Goal: Task Accomplishment & Management: Use online tool/utility

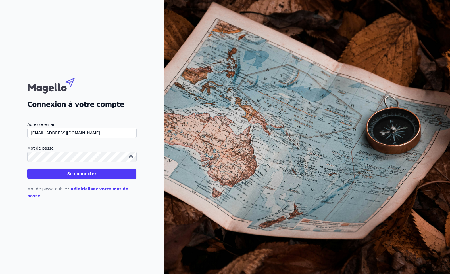
type input "[EMAIL_ADDRESS][DOMAIN_NAME]"
click at [129, 159] on icon "button" at bounding box center [131, 157] width 5 height 5
click at [84, 179] on button "Se connecter" at bounding box center [81, 174] width 109 height 10
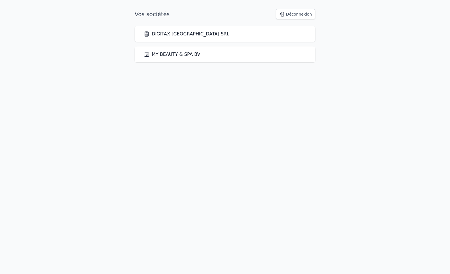
click at [168, 36] on link "DIGITAX [GEOGRAPHIC_DATA] SRL" at bounding box center [186, 34] width 85 height 7
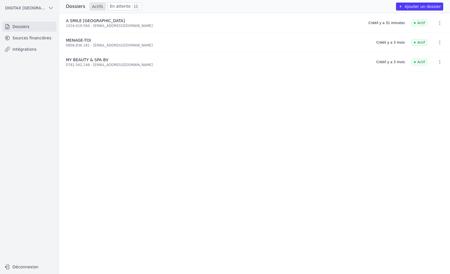
click at [28, 47] on link "Intégrations" at bounding box center [29, 49] width 54 height 10
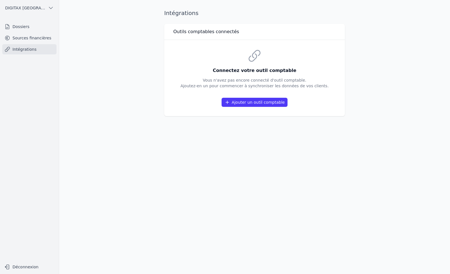
click at [255, 101] on button "Ajouter un outil comptable" at bounding box center [254, 102] width 66 height 9
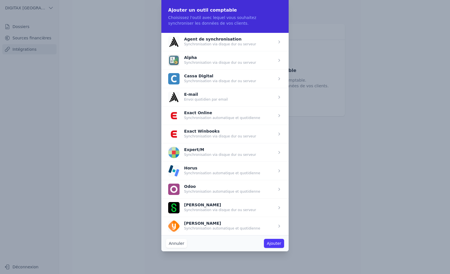
click at [203, 40] on span "button" at bounding box center [224, 42] width 127 height 18
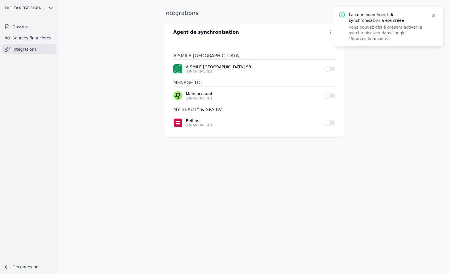
click at [433, 15] on icon "button" at bounding box center [433, 15] width 6 height 6
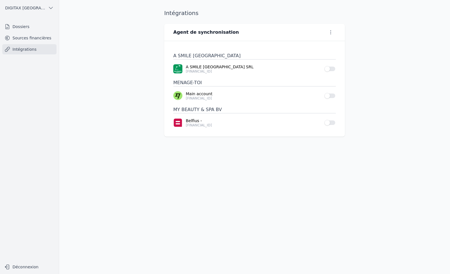
click at [328, 32] on icon "button" at bounding box center [331, 33] width 6 height 6
click at [323, 44] on button "Renommer" at bounding box center [321, 44] width 35 height 11
type input "A"
type input "Winauditor"
click at [238, 32] on icon "submit" at bounding box center [238, 32] width 5 height 5
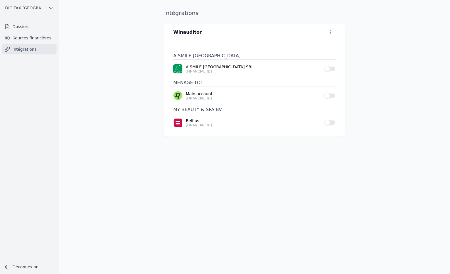
click at [332, 69] on button "Use setting" at bounding box center [329, 69] width 11 height 6
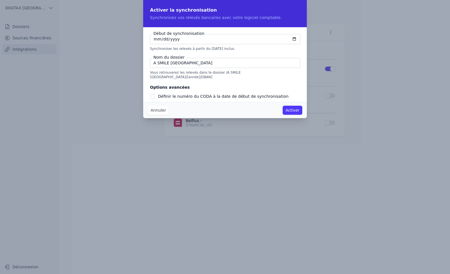
checkbox input "false"
type input "[DATE]"
click at [290, 109] on button "Activer" at bounding box center [292, 110] width 20 height 9
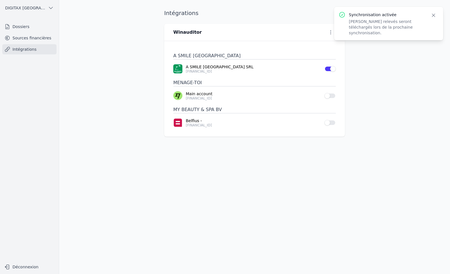
click at [24, 51] on link "Intégrations" at bounding box center [29, 49] width 54 height 10
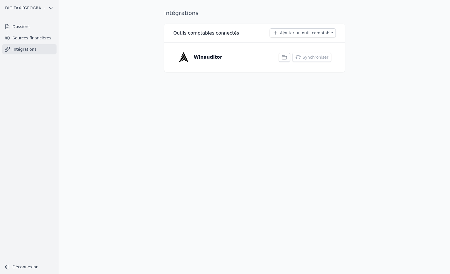
click at [287, 56] on icon "button" at bounding box center [284, 57] width 6 height 6
click at [304, 56] on button "Synchroniser" at bounding box center [311, 57] width 39 height 9
click at [311, 58] on button "Synchroniser" at bounding box center [311, 57] width 39 height 9
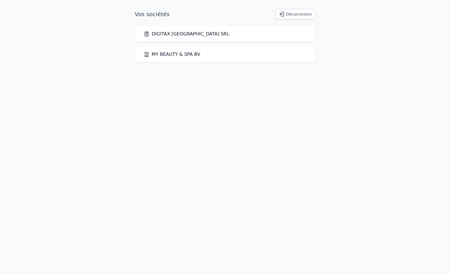
click at [175, 34] on link "DIGITAX [GEOGRAPHIC_DATA] SRL" at bounding box center [186, 34] width 85 height 7
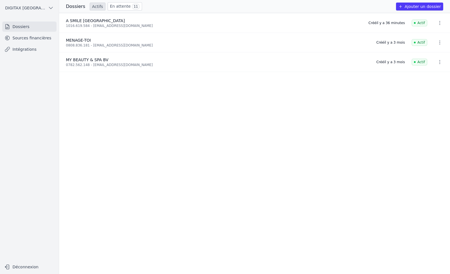
click at [18, 51] on link "Intégrations" at bounding box center [29, 49] width 54 height 10
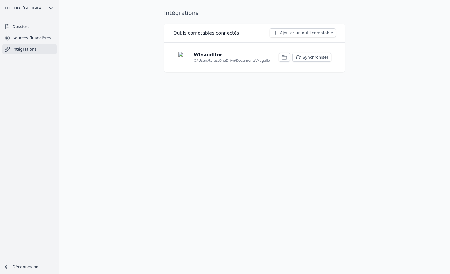
click at [316, 58] on button "Synchroniser" at bounding box center [311, 57] width 39 height 9
click at [211, 59] on p "C:\Users\teres\OneDrive\Documents\Magello" at bounding box center [232, 60] width 76 height 5
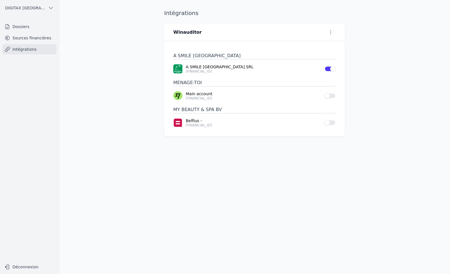
click at [331, 95] on button "Use setting" at bounding box center [329, 96] width 11 height 6
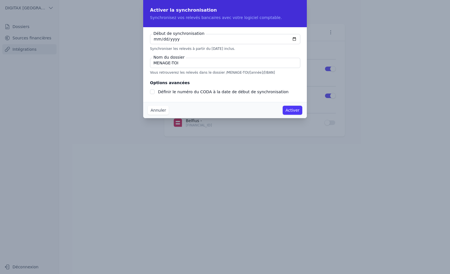
type input "2025-09-01"
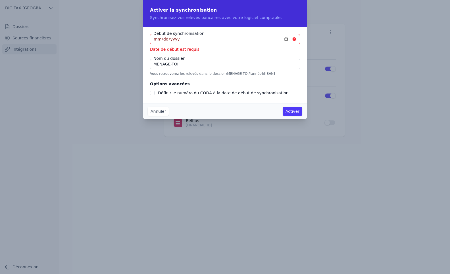
checkbox input "false"
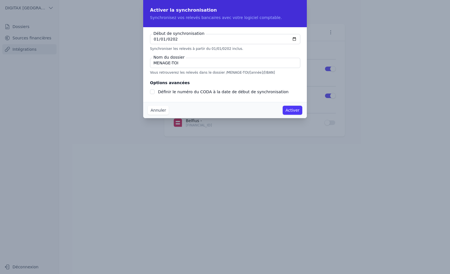
type input "2025-01-01"
click at [289, 110] on button "Activer" at bounding box center [292, 110] width 20 height 9
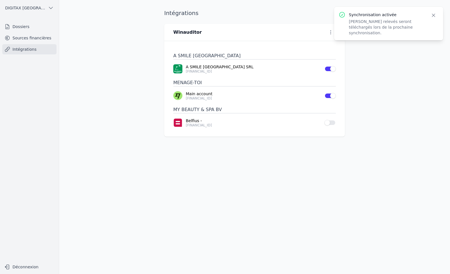
click at [332, 123] on button "Use setting" at bounding box center [329, 123] width 11 height 6
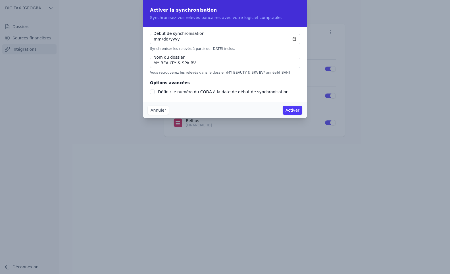
click at [155, 110] on button "Annuler" at bounding box center [158, 110] width 21 height 9
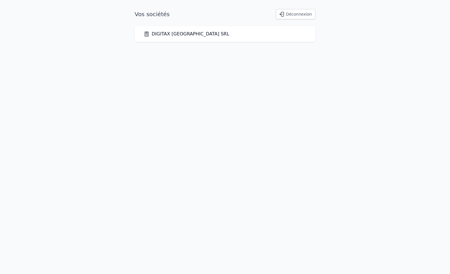
click at [163, 35] on link "DIGITAX [GEOGRAPHIC_DATA] SRL" at bounding box center [186, 34] width 85 height 7
click at [171, 33] on link "DIGITAX [GEOGRAPHIC_DATA] SRL" at bounding box center [186, 34] width 85 height 7
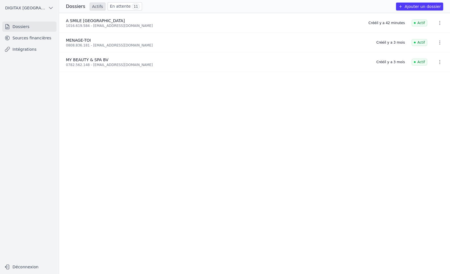
click at [411, 7] on button "Ajouter un dossier" at bounding box center [419, 7] width 47 height 8
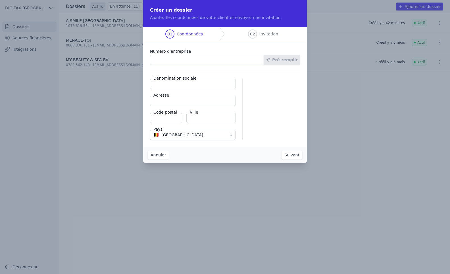
click at [163, 158] on button "Annuler" at bounding box center [158, 155] width 21 height 9
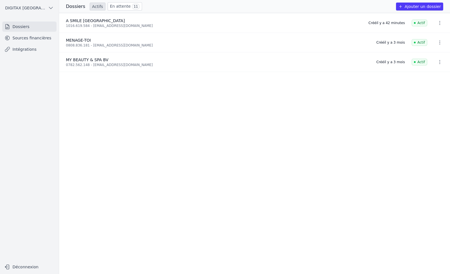
click at [21, 46] on link "Intégrations" at bounding box center [29, 49] width 54 height 10
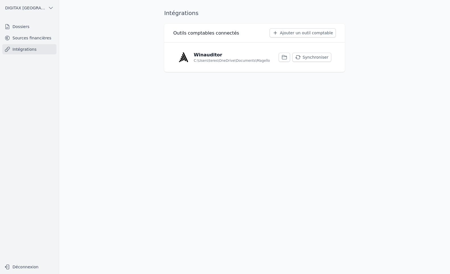
click at [209, 58] on p "C:\Users\teres\OneDrive\Documents\Magello" at bounding box center [232, 60] width 76 height 5
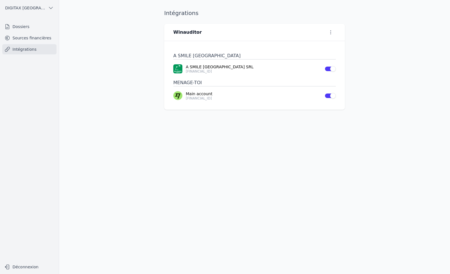
click at [17, 50] on link "Intégrations" at bounding box center [29, 49] width 54 height 10
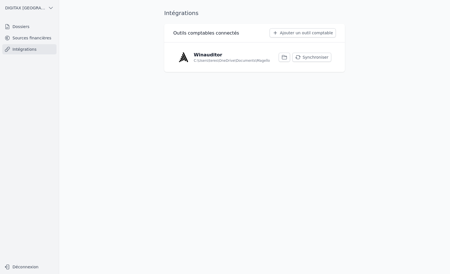
click at [325, 58] on button "Synchroniser" at bounding box center [311, 57] width 39 height 9
click at [11, 22] on link "Dossiers" at bounding box center [29, 27] width 54 height 10
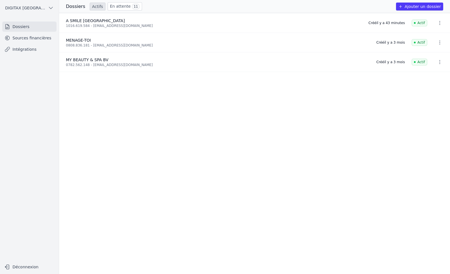
click at [22, 49] on link "Intégrations" at bounding box center [29, 49] width 54 height 10
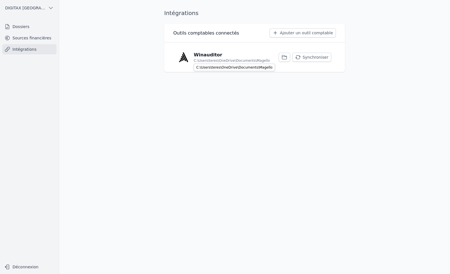
click at [218, 60] on p "C:\Users\teres\OneDrive\Documents\Magello" at bounding box center [232, 60] width 76 height 5
